Goal: Task Accomplishment & Management: Use online tool/utility

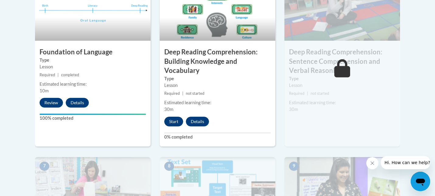
scroll to position [382, 0]
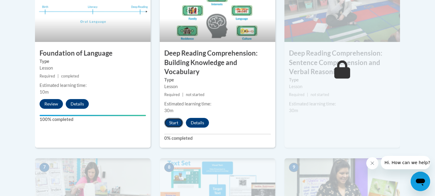
click at [173, 124] on button "Start" at bounding box center [173, 123] width 19 height 10
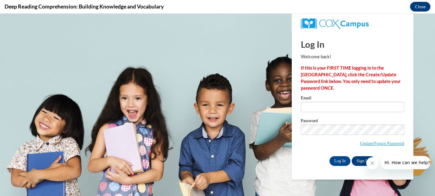
scroll to position [0, 0]
click at [321, 105] on input "Email" at bounding box center [352, 107] width 103 height 10
type input "[EMAIL_ADDRESS][DOMAIN_NAME]"
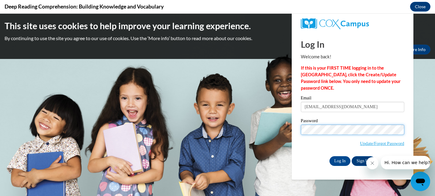
click at [329, 156] on input "Log In" at bounding box center [339, 161] width 21 height 10
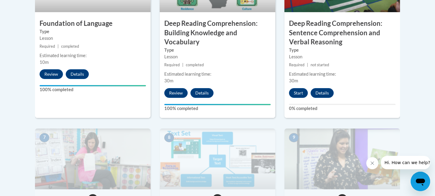
scroll to position [407, 0]
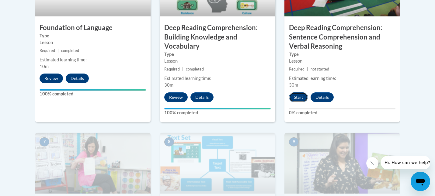
click at [300, 96] on button "Start" at bounding box center [298, 97] width 19 height 10
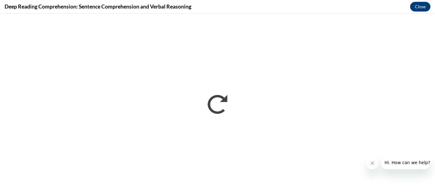
scroll to position [0, 0]
